Goal: Task Accomplishment & Management: Use online tool/utility

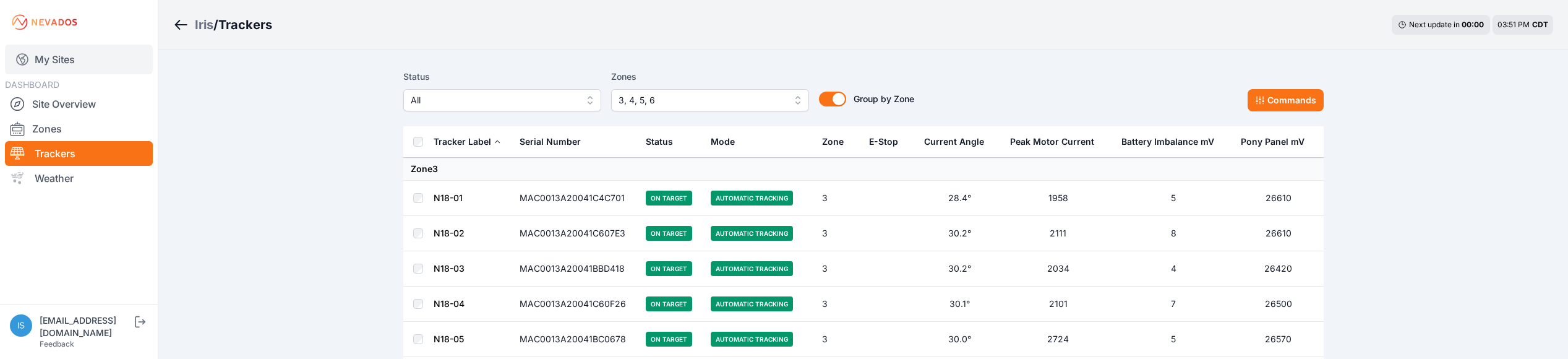
click at [64, 68] on link "My Sites" at bounding box center [79, 59] width 148 height 30
click at [65, 58] on link "My Sites" at bounding box center [79, 59] width 148 height 30
click at [50, 58] on link "My Sites" at bounding box center [79, 59] width 148 height 30
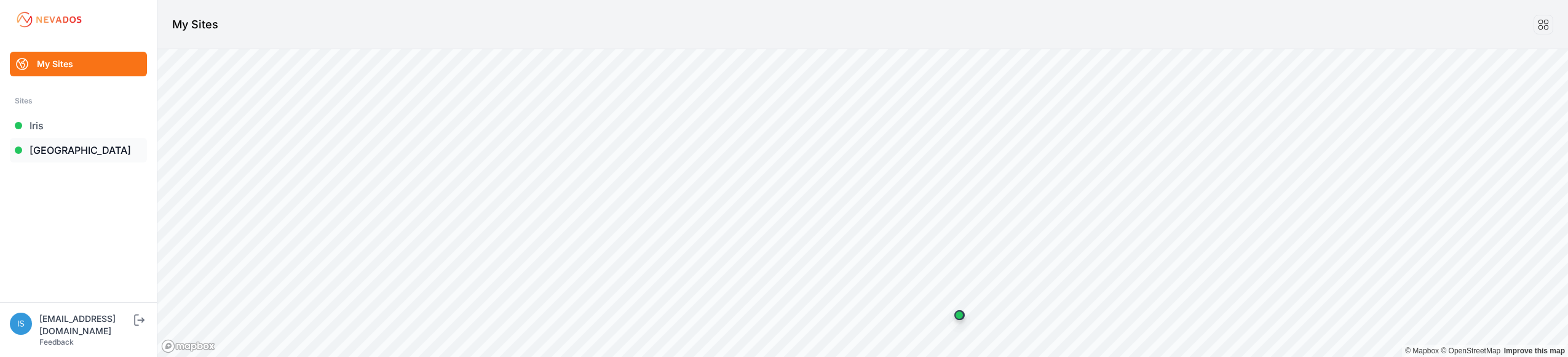
click at [67, 154] on link "[GEOGRAPHIC_DATA]" at bounding box center [78, 150] width 137 height 25
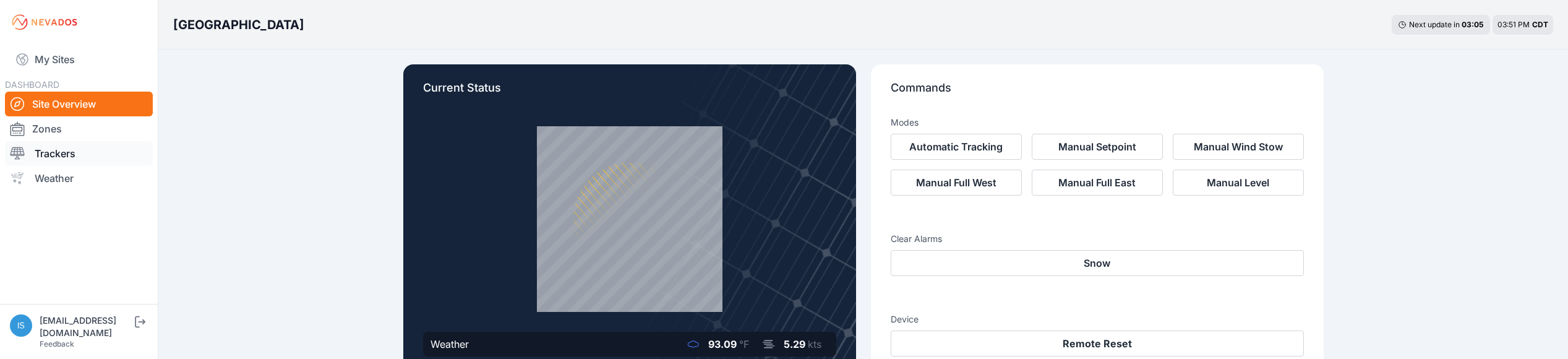
click at [66, 158] on link "Trackers" at bounding box center [79, 153] width 148 height 25
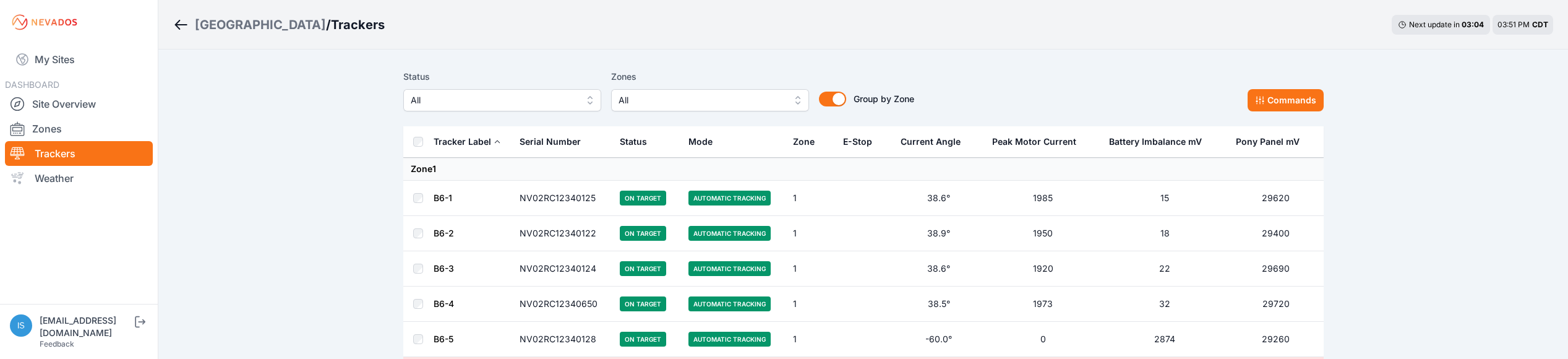
click at [67, 155] on link "Trackers" at bounding box center [79, 153] width 148 height 25
click at [763, 100] on span "All" at bounding box center [701, 100] width 166 height 15
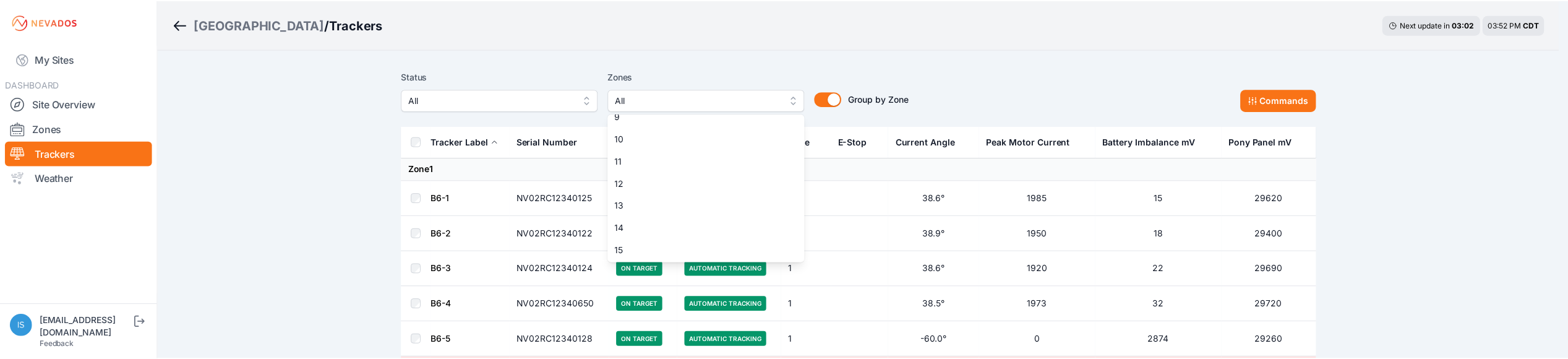
scroll to position [190, 0]
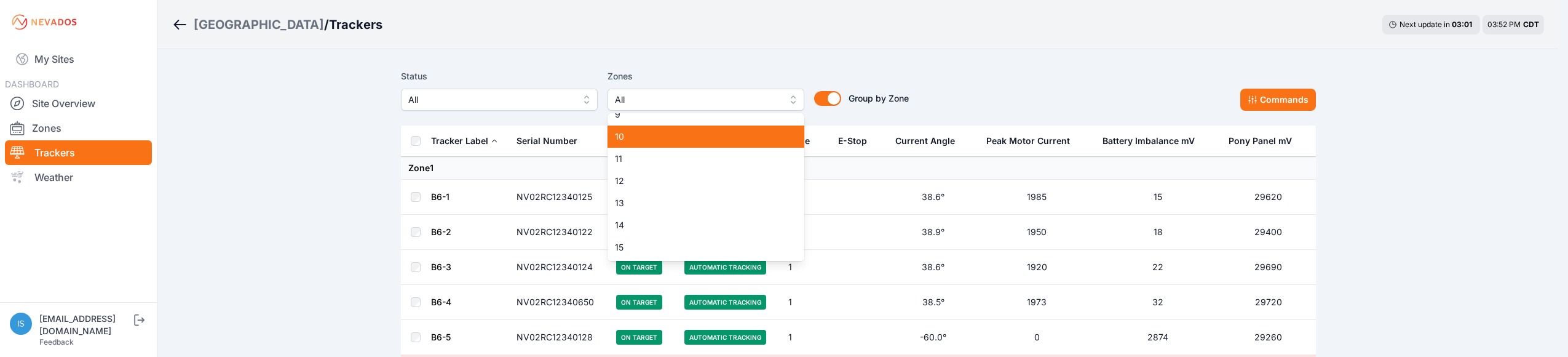
click at [632, 141] on span "10" at bounding box center [699, 136] width 167 height 12
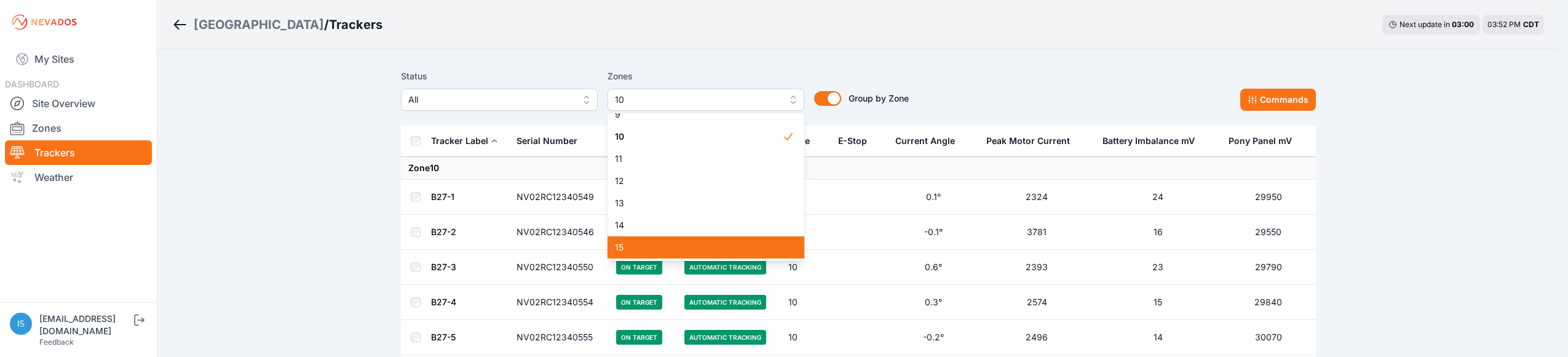
click at [632, 244] on span "15" at bounding box center [699, 247] width 167 height 12
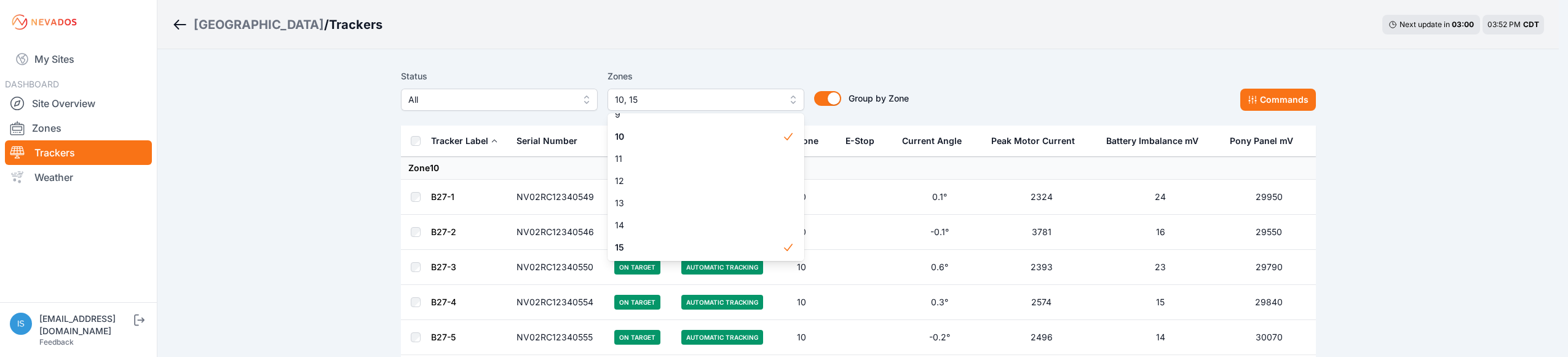
click at [800, 68] on div "Status All Zones 10, 15 1 2 3 4 5 6 7 8 9 10 11 12 13 14 15 Group by Zone Group…" at bounding box center [858, 94] width 915 height 61
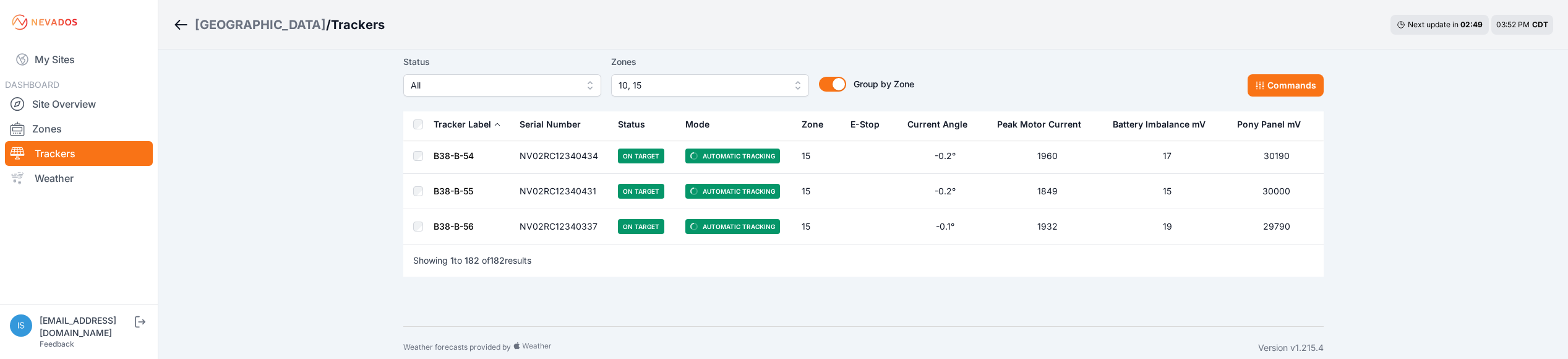
scroll to position [6392, 0]
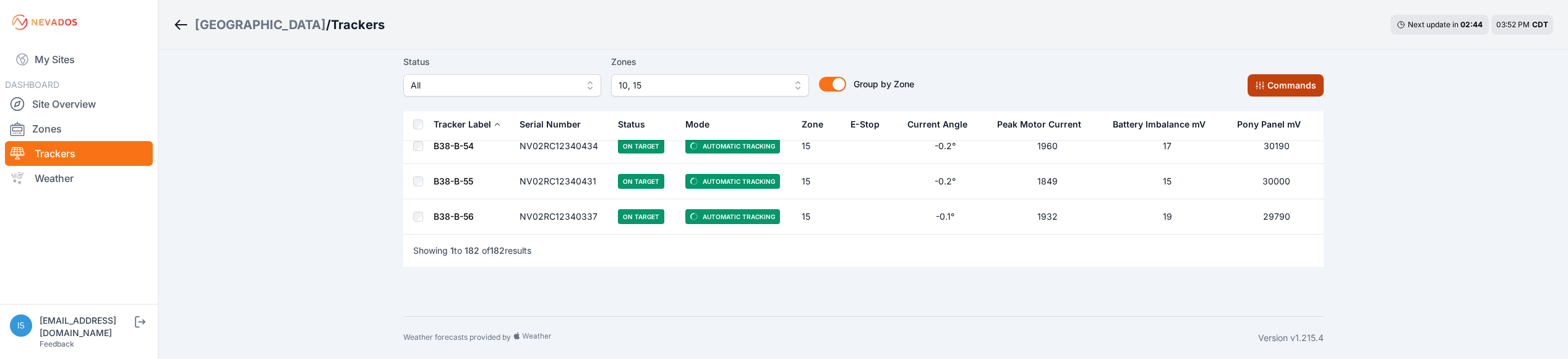
click at [1291, 77] on button "Commands" at bounding box center [1286, 86] width 76 height 22
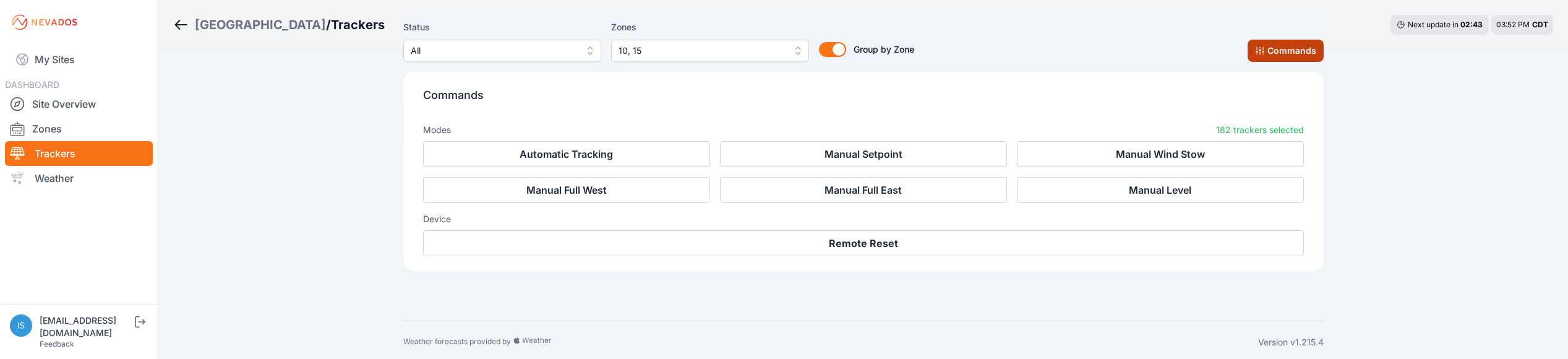
scroll to position [6601, 0]
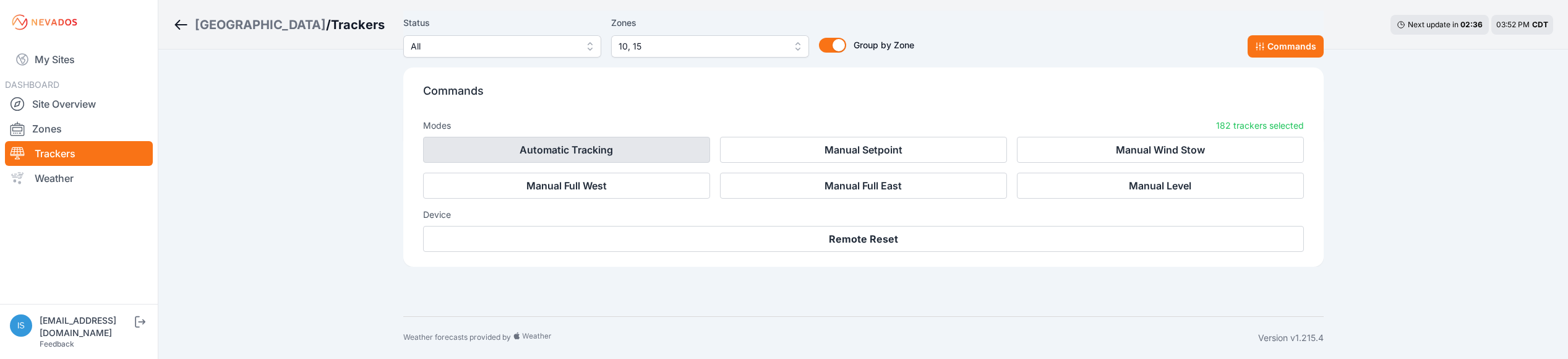
click at [607, 150] on button "Automatic Tracking" at bounding box center [567, 149] width 287 height 26
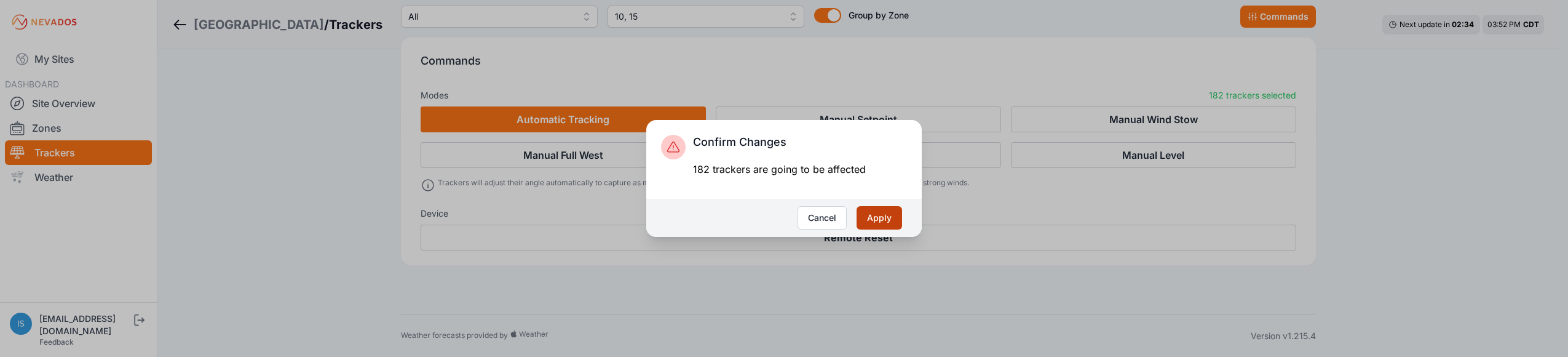
click at [881, 213] on button "Apply" at bounding box center [879, 217] width 45 height 23
